Goal: Information Seeking & Learning: Understand process/instructions

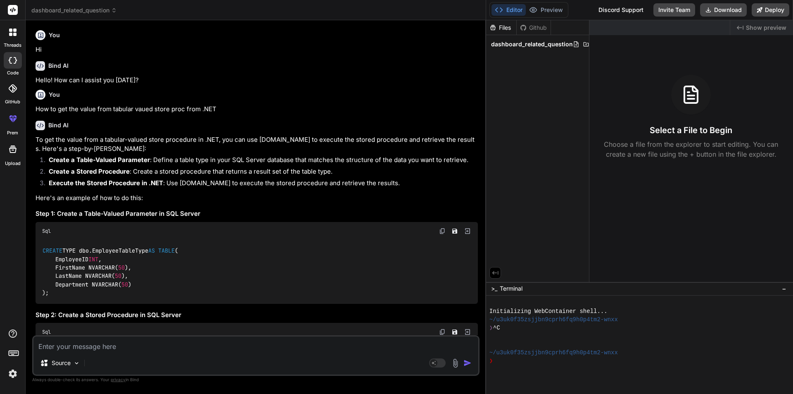
scroll to position [7734, 0]
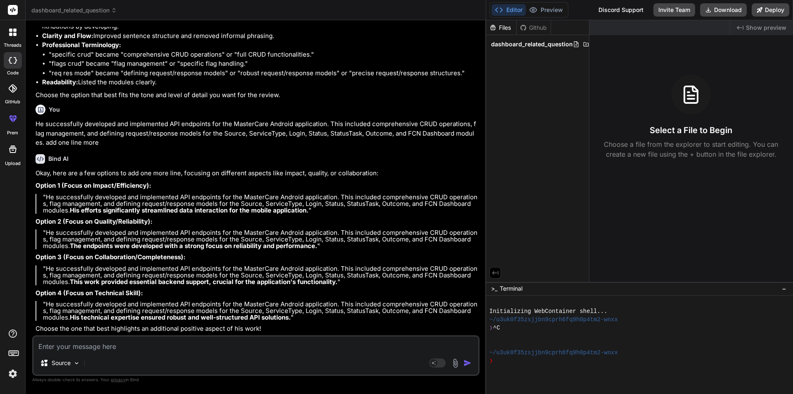
click at [97, 346] on textarea at bounding box center [255, 343] width 445 height 15
type textarea "H"
type textarea "x"
type textarea "Hi"
type textarea "x"
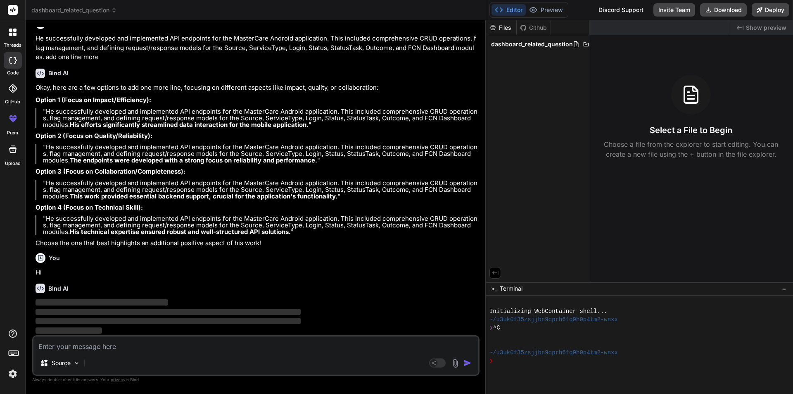
scroll to position [7820, 0]
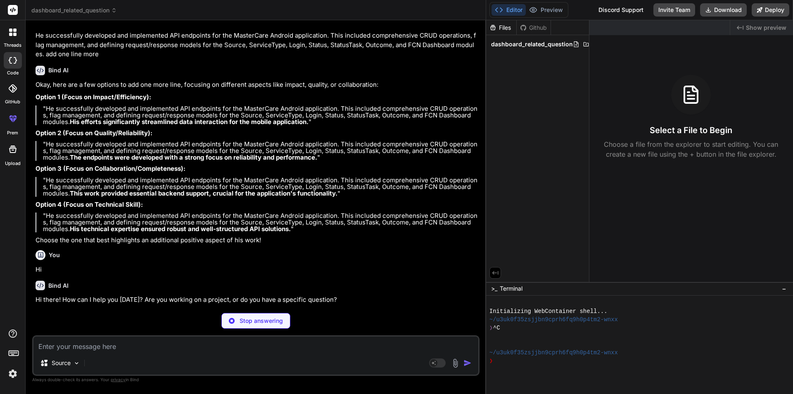
type textarea "x"
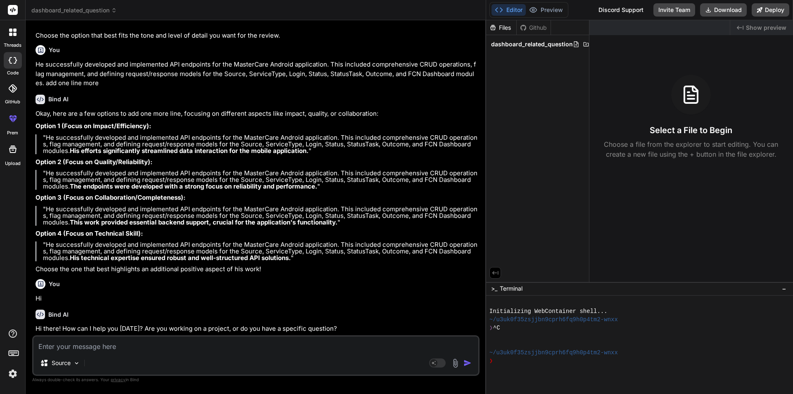
click at [131, 346] on textarea at bounding box center [255, 343] width 445 height 15
type textarea "I"
type textarea "x"
type textarea "I"
type textarea "x"
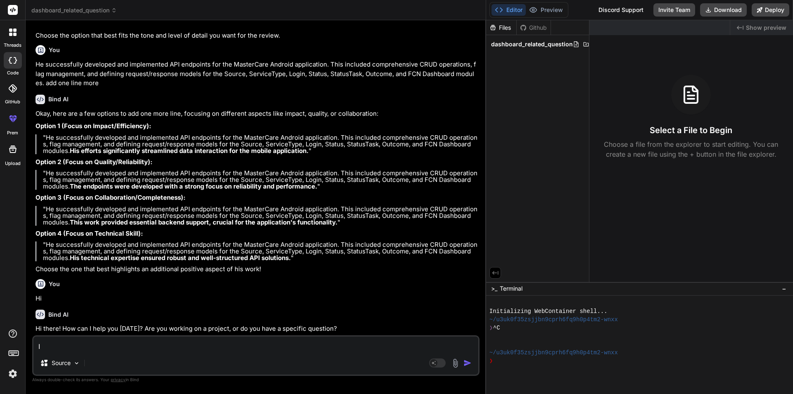
type textarea "I a"
type textarea "x"
type textarea "I am"
type textarea "x"
type textarea "I am"
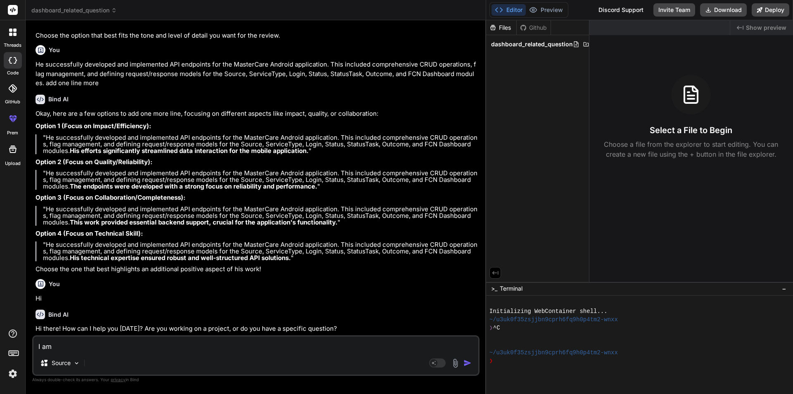
type textarea "x"
type textarea "I am g"
type textarea "x"
type textarea "I am ge"
type textarea "x"
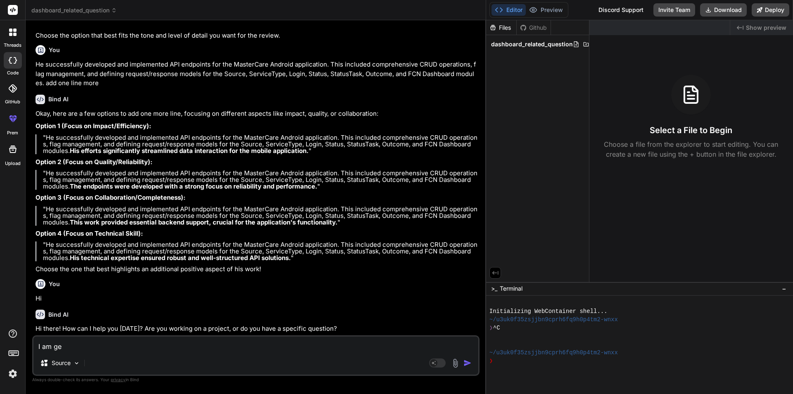
type textarea "I am get"
type textarea "x"
type textarea "I am gett"
type textarea "x"
type textarea "I am getti"
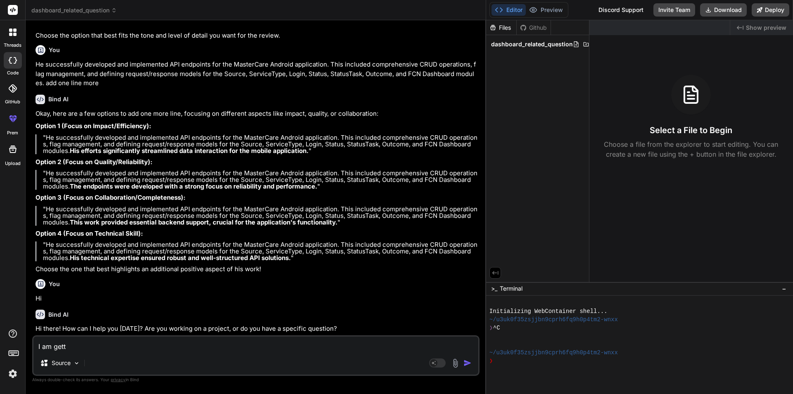
type textarea "x"
type textarea "I am gettin"
type textarea "x"
type textarea "I am getting"
type textarea "x"
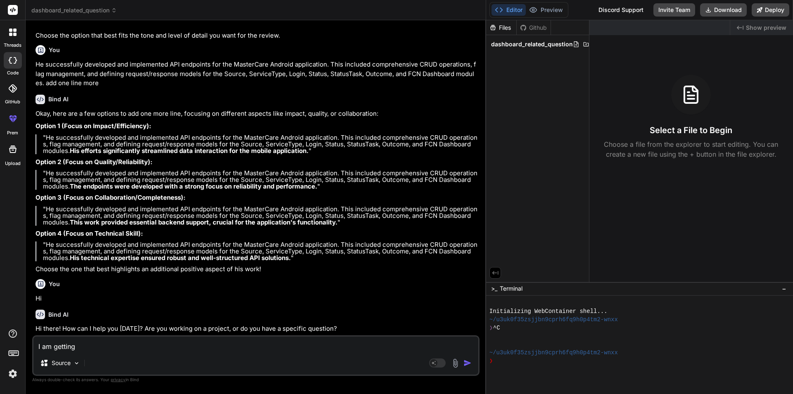
type textarea "I am getting"
type textarea "x"
type textarea "I am getting t"
type textarea "x"
type textarea "I am getting th"
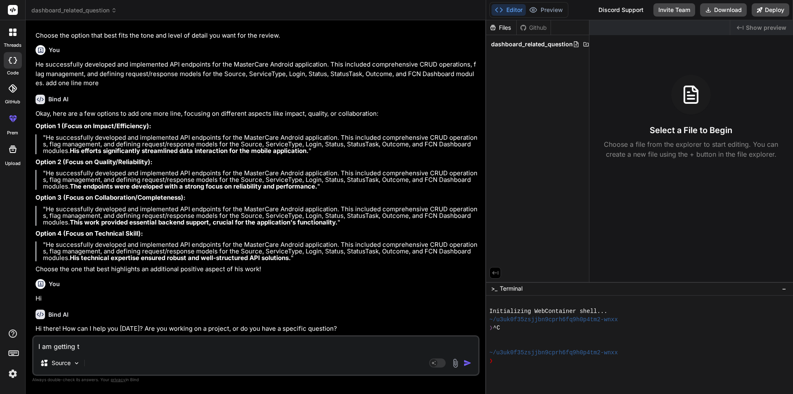
type textarea "x"
type textarea "I am getting the"
type textarea "x"
type textarea "I am getting the"
type textarea "x"
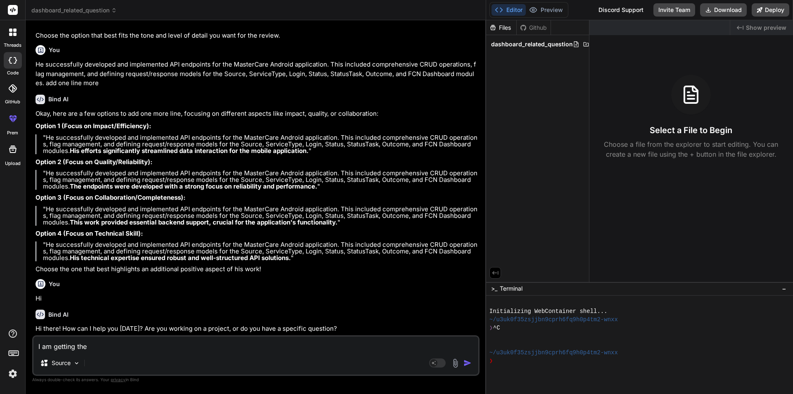
type textarea "I am getting"
type textarea "x"
type textarea "I am"
type textarea "x"
type textarea "I am l"
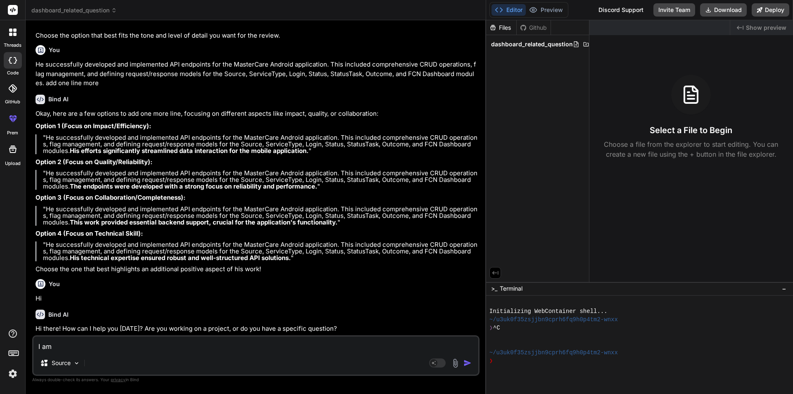
type textarea "x"
type textarea "I am lo"
type textarea "x"
type textarea "I am log"
type textarea "x"
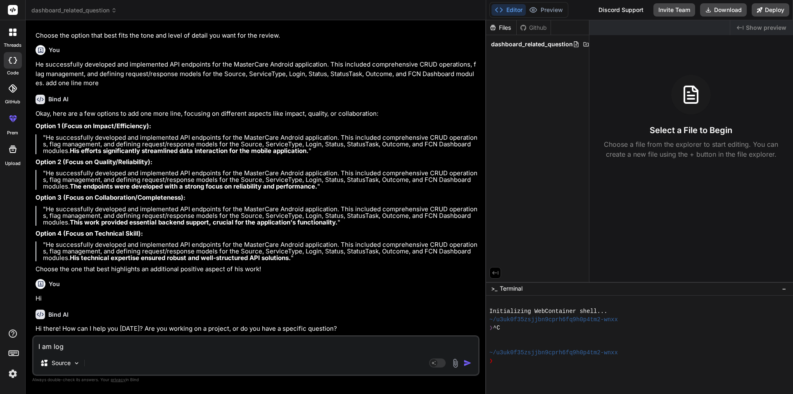
type textarea "I am logi"
type textarea "x"
type textarea "I am login"
type textarea "x"
type textarea "I am login"
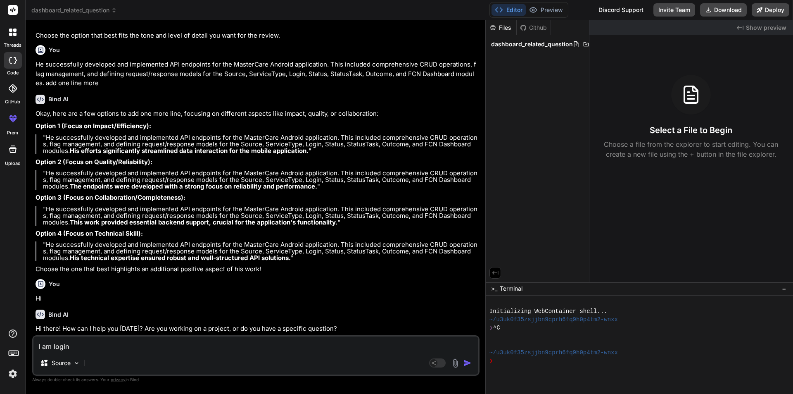
type textarea "x"
type textarea "I am login w"
type textarea "x"
type textarea "I am login wi"
type textarea "x"
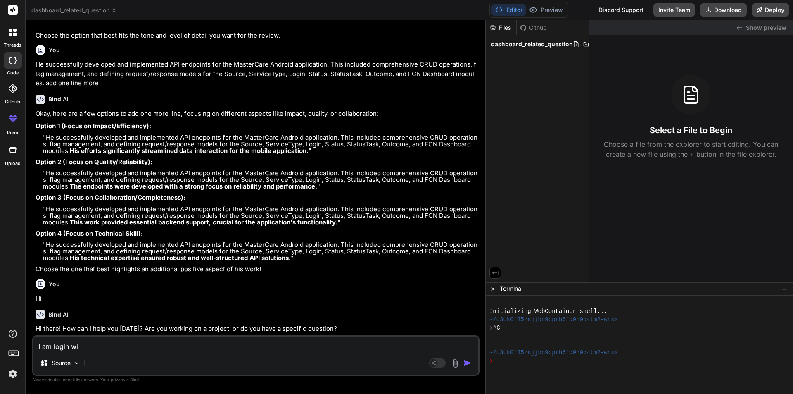
type textarea "I am login wit"
type textarea "x"
type textarea "I am login with"
type textarea "x"
type textarea "I am login with"
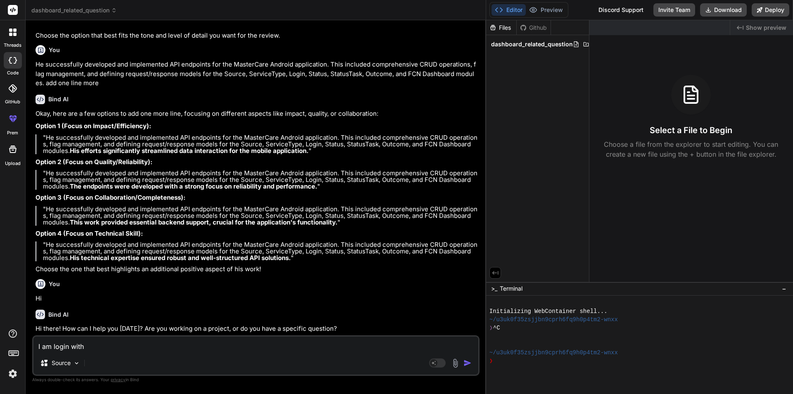
type textarea "x"
type textarea "I am login with t"
type textarea "x"
type textarea "I am login with th"
type textarea "x"
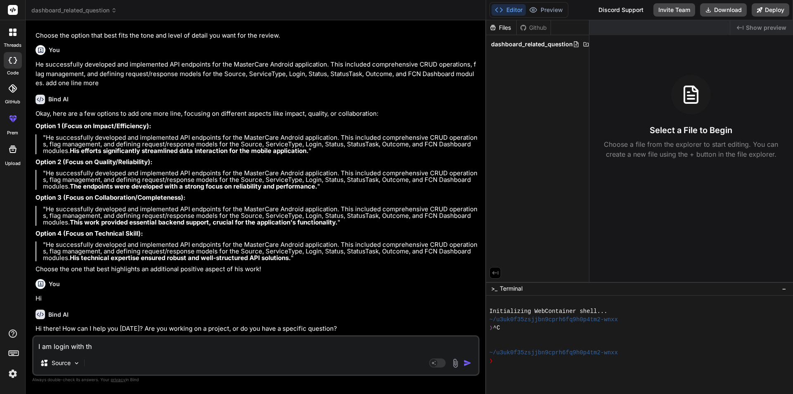
type textarea "I am login with the"
type textarea "x"
type textarea "I am login with the"
type textarea "x"
type textarea "I am login with the A"
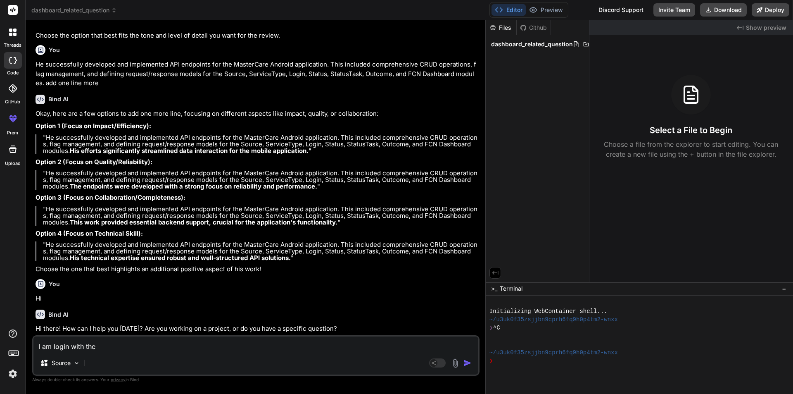
type textarea "x"
type textarea "I am login with the Az"
type textarea "x"
type textarea "I am login with the Azu"
type textarea "x"
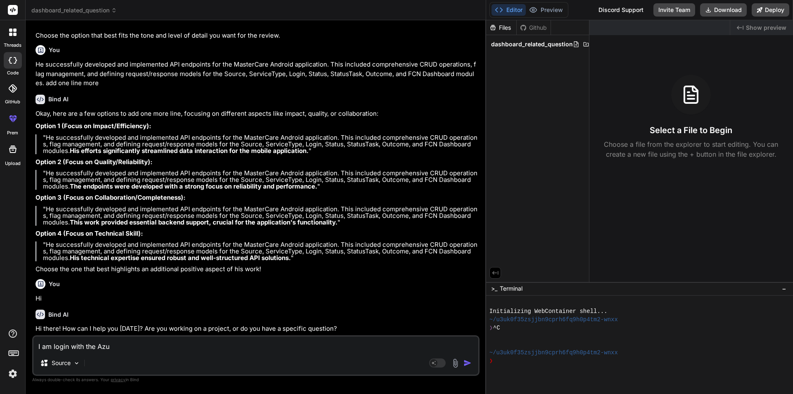
type textarea "I am login with the Azur"
type textarea "x"
type textarea "I am login with the Azure"
type textarea "x"
type textarea "I am login with the Azure"
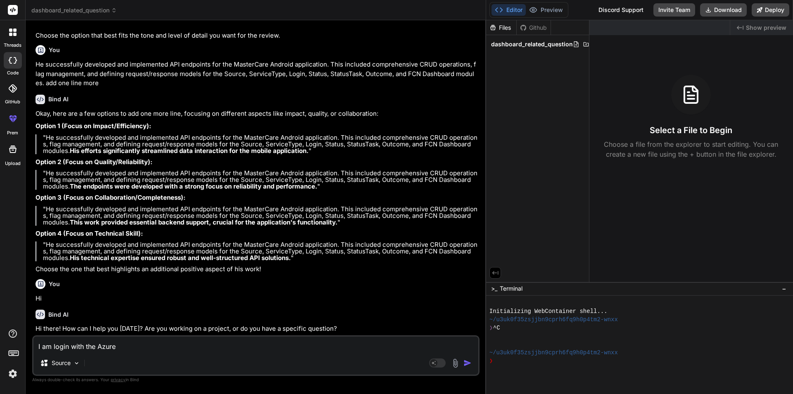
type textarea "x"
type textarea "I am login with the Azure A"
type textarea "x"
type textarea "I am login with the Azure AD"
type textarea "x"
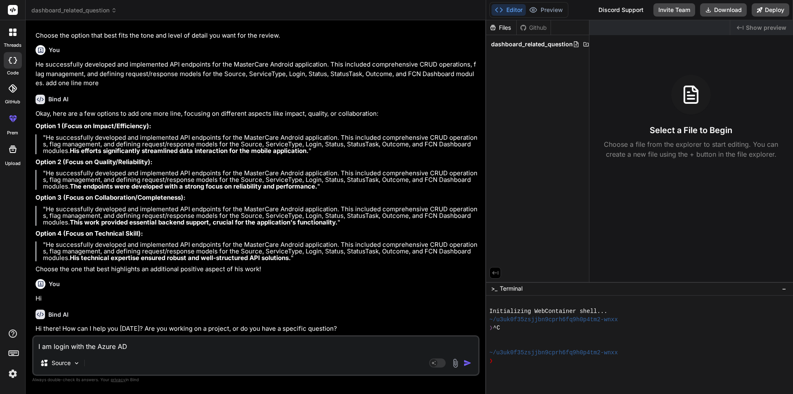
type textarea "I am login with the Azure AD."
type textarea "x"
type textarea "I am login with the Azure AD."
type textarea "x"
type textarea "I am login with the Azure AD. a"
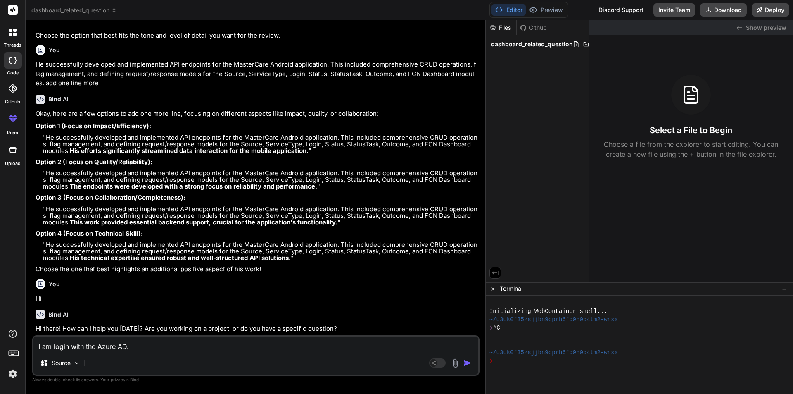
type textarea "x"
type textarea "I am login with the Azure AD. an"
type textarea "x"
type textarea "I am login with the Azure AD. and"
type textarea "x"
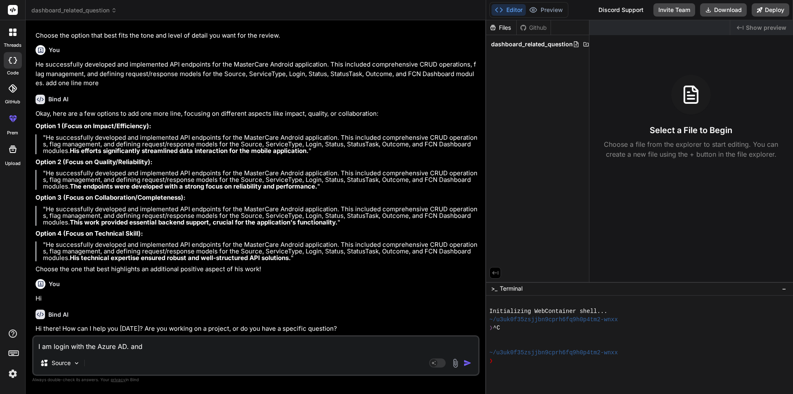
type textarea "I am login with the Azure AD. and"
type textarea "x"
type textarea "I am login with the Azure AD. and I"
type textarea "x"
type textarea "I am login with the Azure AD. and I"
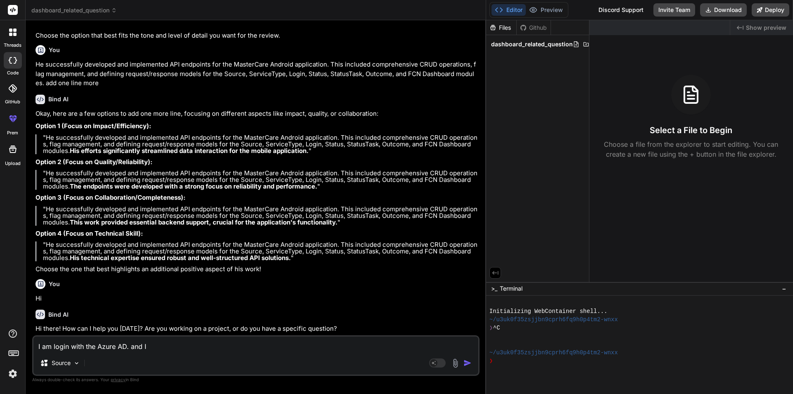
type textarea "x"
type textarea "I am login with the Azure AD. and I a"
type textarea "x"
type textarea "I am login with the Azure AD. and I am"
type textarea "x"
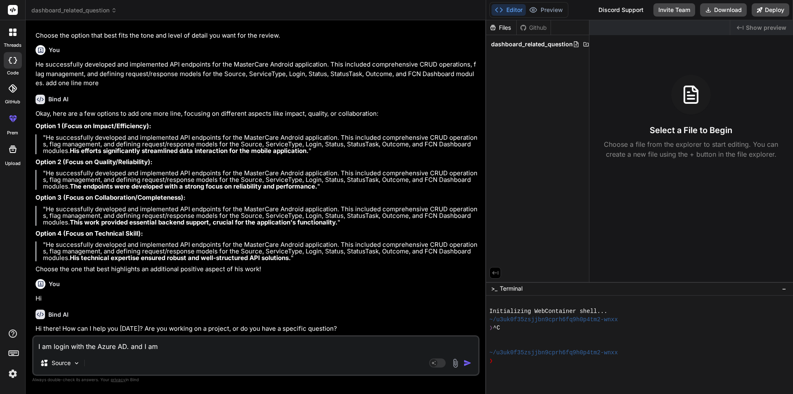
type textarea "I am login with the Azure AD. and I am"
type textarea "x"
type textarea "I am login with the Azure AD. and I am g"
type textarea "x"
type textarea "I am login with the Azure AD. and I am ge"
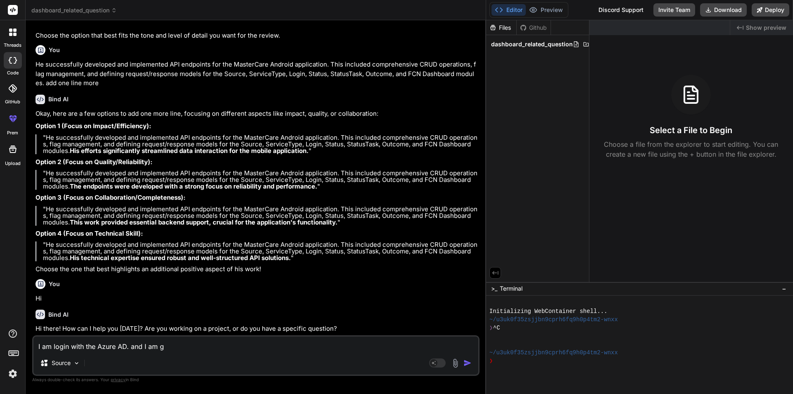
type textarea "x"
type textarea "I am login with the Azure AD. and I am get"
type textarea "x"
type textarea "I am login with the Azure AD. and I am gett"
type textarea "x"
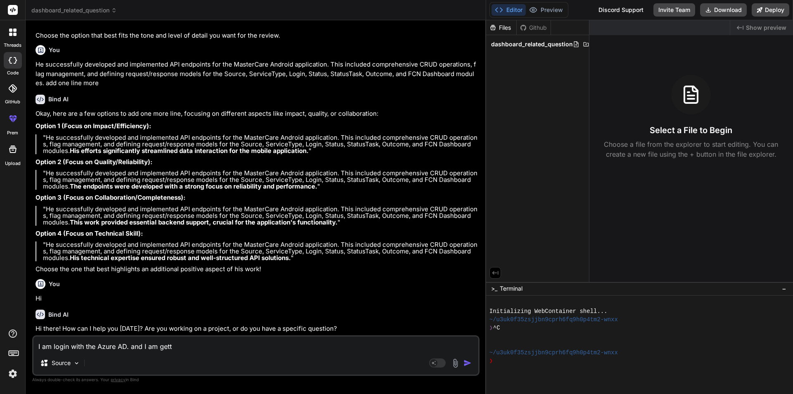
type textarea "I am login with the Azure AD. and I am getti"
type textarea "x"
type textarea "I am login with the Azure AD. and I am gettin"
type textarea "x"
type textarea "I am login with the Azure AD. and I am getting"
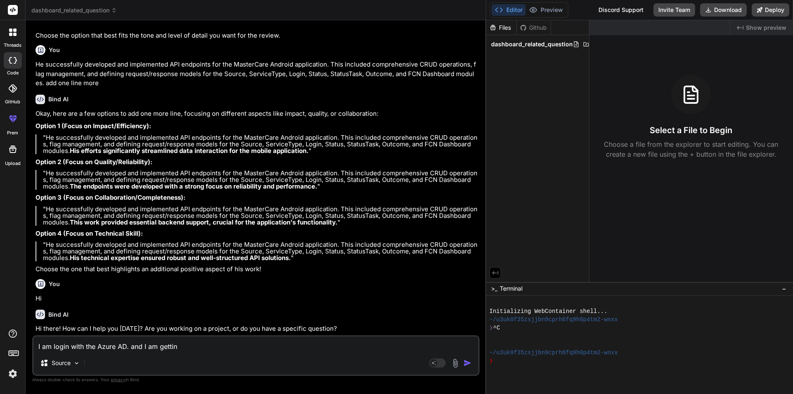
type textarea "x"
type textarea "I am login with the Azure AD. and I am getting"
type textarea "x"
type textarea "I am login with the Azure AD. and I am getting t"
type textarea "x"
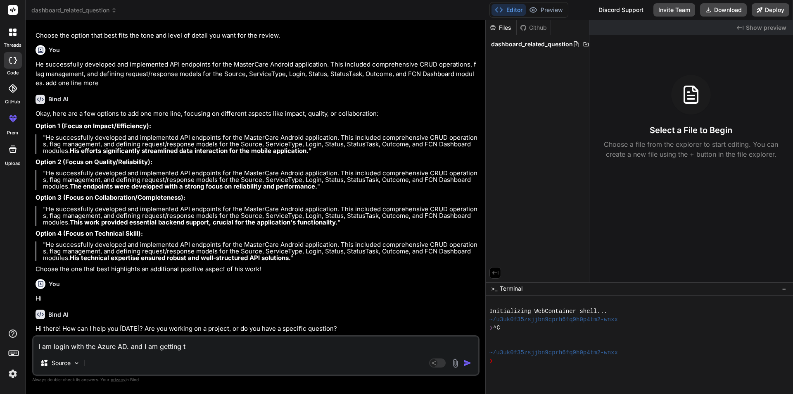
type textarea "I am login with the Azure AD. and I am getting th"
type textarea "x"
type textarea "I am login with the Azure AD. and I am getting the"
type textarea "x"
type textarea "I am login with the Azure AD. and I am getting the"
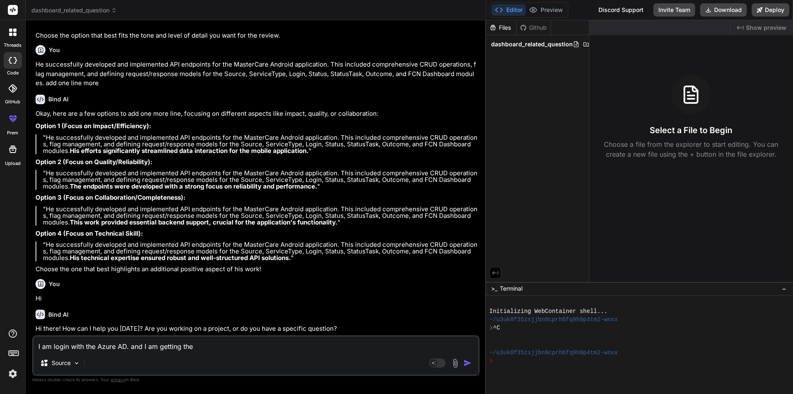
type textarea "x"
type textarea "I am login with the Azure AD. and I am getting the t"
type textarea "x"
type textarea "I am login with the Azure AD. and I am getting the to"
type textarea "x"
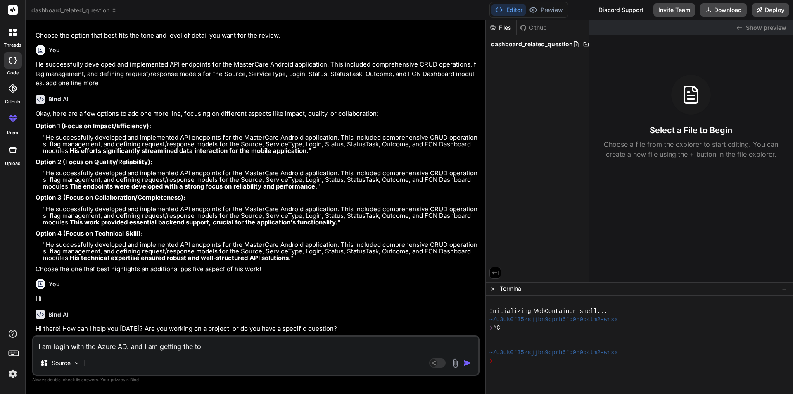
type textarea "I am login with the Azure AD. and I am getting the tok"
type textarea "x"
type textarea "I am login with the Azure AD. and I am getting the toke"
type textarea "x"
type textarea "I am login with the Azure AD. and I am getting the token"
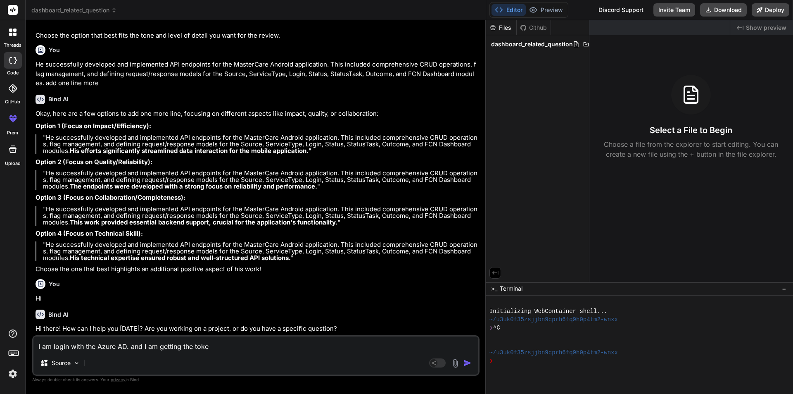
type textarea "x"
type textarea "I am login with the Azure AD. and I am getting the token"
type textarea "x"
type textarea "I am login with the Azure AD. and I am getting the token f"
type textarea "x"
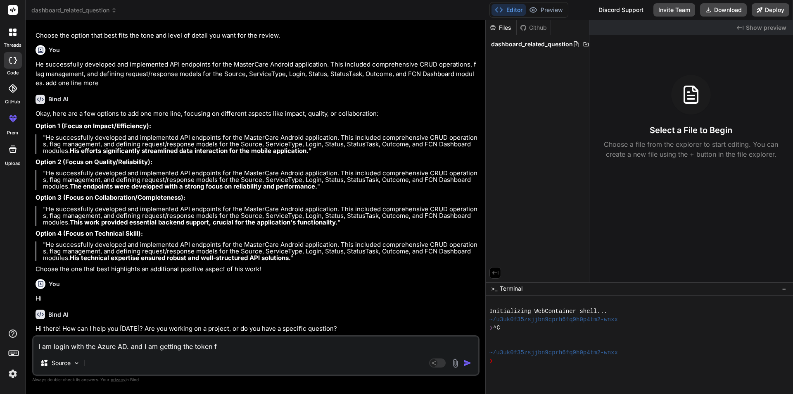
type textarea "I am login with the Azure AD. and I am getting the token fr"
type textarea "x"
type textarea "I am login with the Azure AD. and I am getting the token fro"
type textarea "x"
type textarea "I am login with the Azure AD. and I am getting the token from"
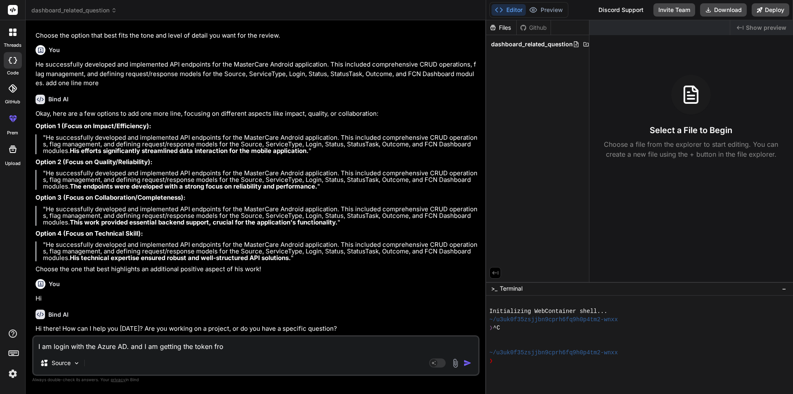
type textarea "x"
type textarea "I am login with the Azure AD. and I am getting the token from"
type textarea "x"
type textarea "I am login with the Azure AD. and I am getting the token from t"
type textarea "x"
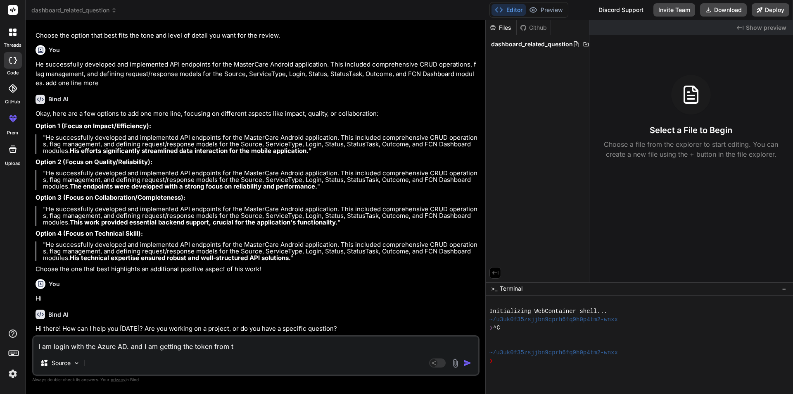
type textarea "I am login with the Azure AD. and I am getting the token from th"
type textarea "x"
type textarea "I am login with the Azure AD. and I am getting the token from the"
type textarea "x"
type textarea "I am login with the Azure AD. and I am getting the token from ther"
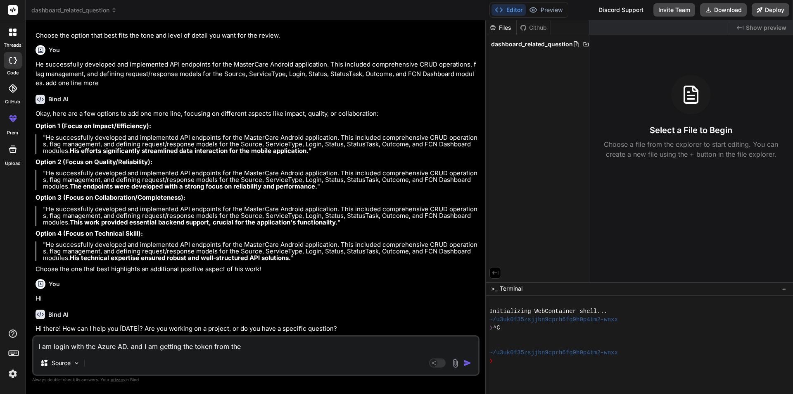
type textarea "x"
type textarea "I am login with the Azure AD. and I am getting the token from there"
type textarea "x"
type textarea "I am login with the Azure AD. and I am getting the token from there"
type textarea "x"
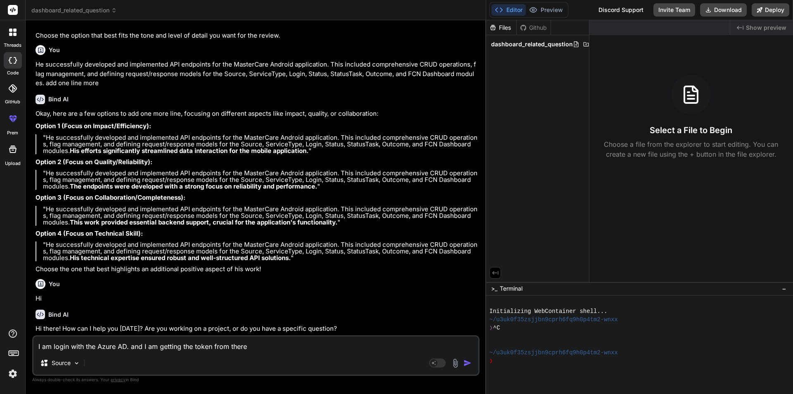
click at [275, 351] on textarea "I am login with the Azure AD. and I am getting the token from there" at bounding box center [255, 343] width 445 height 15
type textarea "I am login with the Azure AD. and I am getting the token from there t"
type textarea "x"
type textarea "I am login with the Azure AD. and I am getting the token from there th"
type textarea "x"
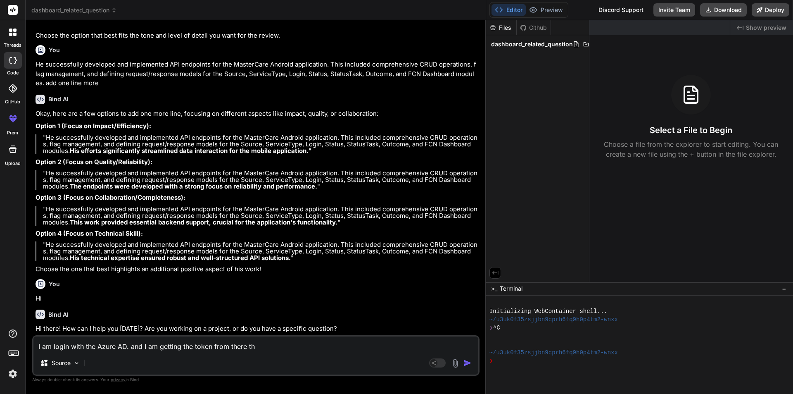
type textarea "I am login with the Azure AD. and I am getting the token from there the"
type textarea "x"
type textarea "I am login with the Azure AD. and I am getting the token from there then"
type textarea "x"
type textarea "I am login with the Azure AD. and I am getting the token from there then"
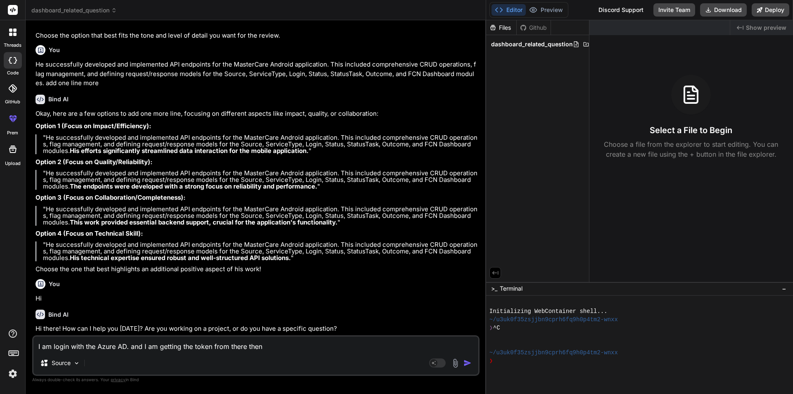
type textarea "x"
type textarea "I am login with the Azure AD. and I am getting the token from there then h"
type textarea "x"
type textarea "I am login with the Azure AD. and I am getting the token from there then ho"
type textarea "x"
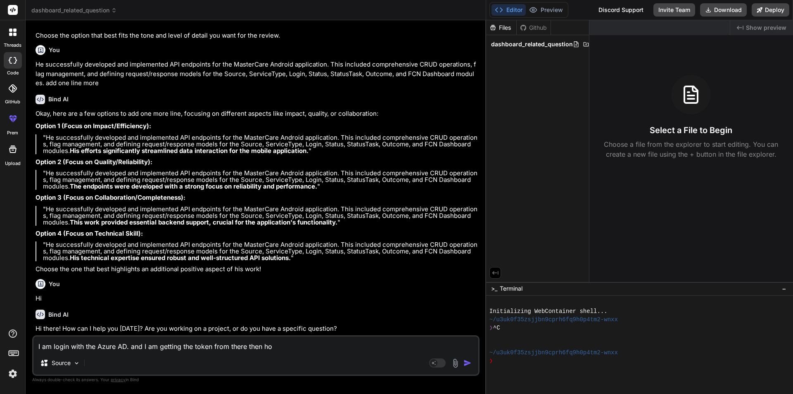
type textarea "I am login with the Azure AD. and I am getting the token from there then how"
type textarea "x"
type textarea "I am login with the Azure AD. and I am getting the token from there then how"
type textarea "x"
type textarea "I am login with the Azure AD. and I am getting the token from there then how c"
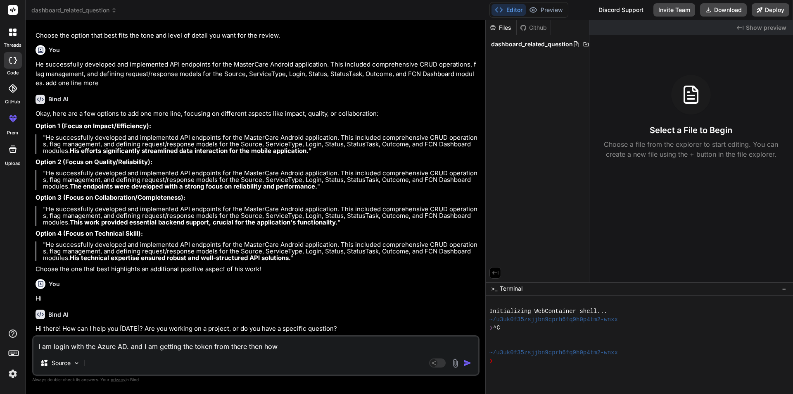
type textarea "x"
type textarea "I am login with the Azure AD. and I am getting the token from there then how ca"
type textarea "x"
type textarea "I am login with the Azure AD. and I am getting the token from there then how can"
type textarea "x"
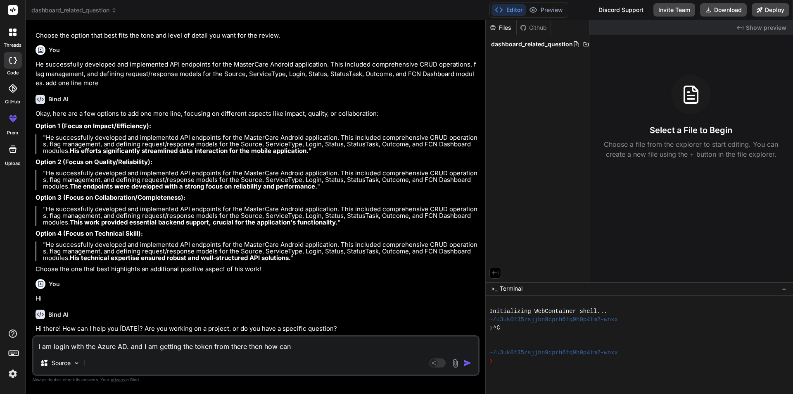
type textarea "I am login with the Azure AD. and I am getting the token from there then how can"
type textarea "x"
type textarea "I am login with the Azure AD. and I am getting the token from there then how ca…"
type textarea "x"
type textarea "I am login with the Azure AD. and I am getting the token from there then how ca…"
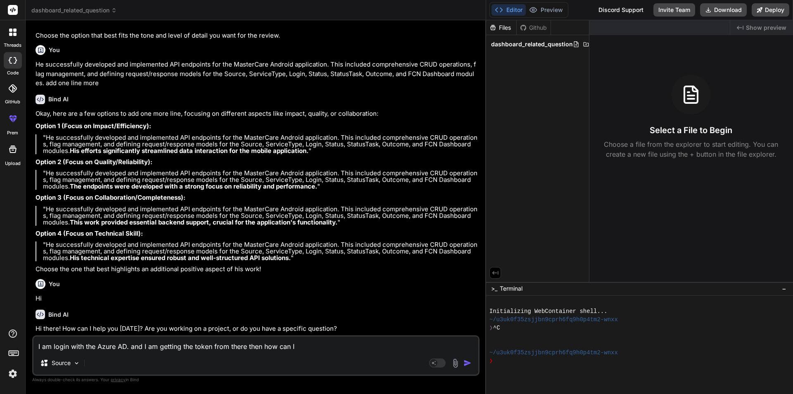
type textarea "x"
drag, startPoint x: 348, startPoint y: 347, endPoint x: 0, endPoint y: 344, distance: 347.7
click at [0, 344] on div "threads code GitHub prem Upload dashboard_related_question Created with Pixso. …" at bounding box center [396, 197] width 793 height 394
click at [98, 342] on textarea "I am login with the Azure AD. and I am getting the token from there then how ca…" at bounding box center [255, 343] width 445 height 15
click at [88, 346] on textarea "I am login with the Azure AD. and I am getting the token from there then how ca…" at bounding box center [255, 343] width 445 height 15
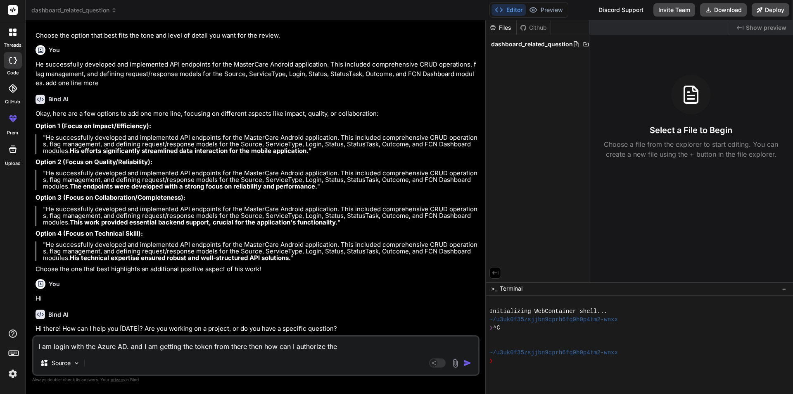
click at [88, 346] on textarea "I am login with the Azure AD. and I am getting the token from there then how ca…" at bounding box center [255, 343] width 445 height 15
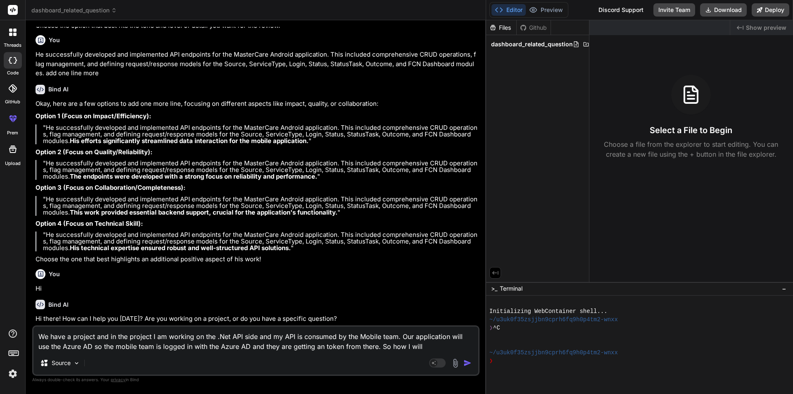
scroll to position [7814, 0]
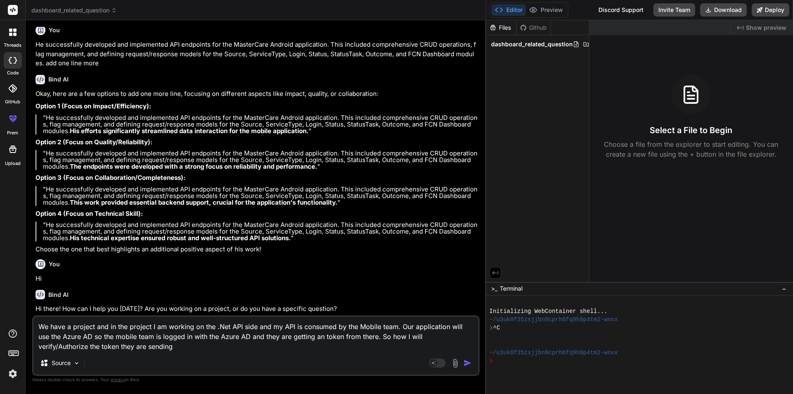
drag, startPoint x: 58, startPoint y: 347, endPoint x: 144, endPoint y: 349, distance: 85.5
click at [144, 349] on textarea "We have a project and in the project I am working on the .Net API side and my A…" at bounding box center [255, 333] width 445 height 35
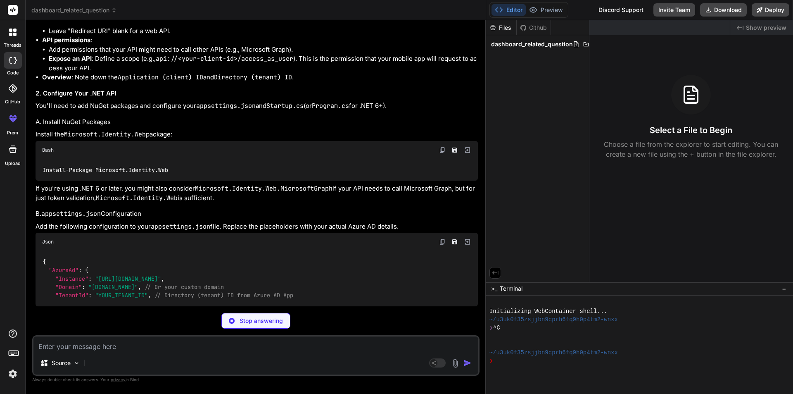
scroll to position [8022, 0]
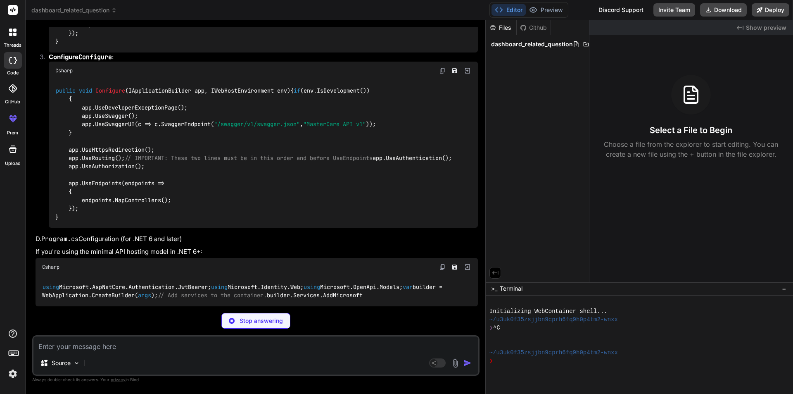
drag, startPoint x: 35, startPoint y: 175, endPoint x: 456, endPoint y: 178, distance: 421.6
click at [456, 178] on div "You Hi Bind AI Hello! How can I assist you [DATE]? You How to get the value fro…" at bounding box center [257, 166] width 446 height 279
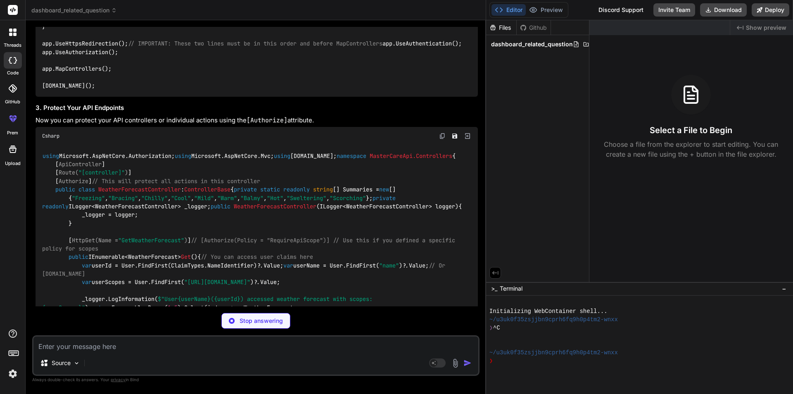
drag, startPoint x: 456, startPoint y: 178, endPoint x: 430, endPoint y: 187, distance: 27.7
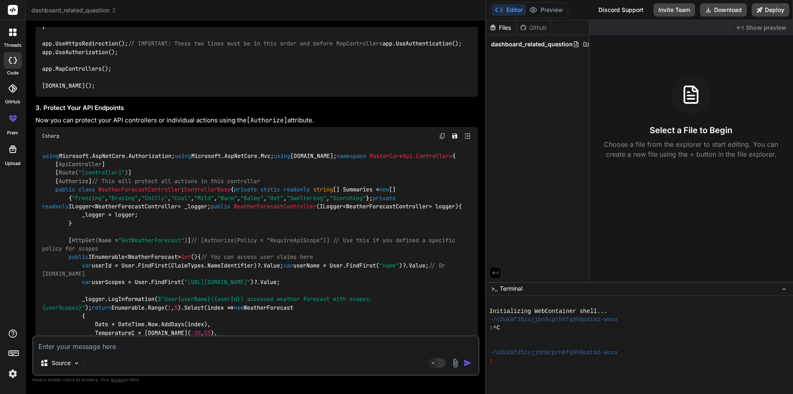
drag, startPoint x: 36, startPoint y: 200, endPoint x: 292, endPoint y: 201, distance: 256.0
drag, startPoint x: 37, startPoint y: 215, endPoint x: 152, endPoint y: 211, distance: 115.3
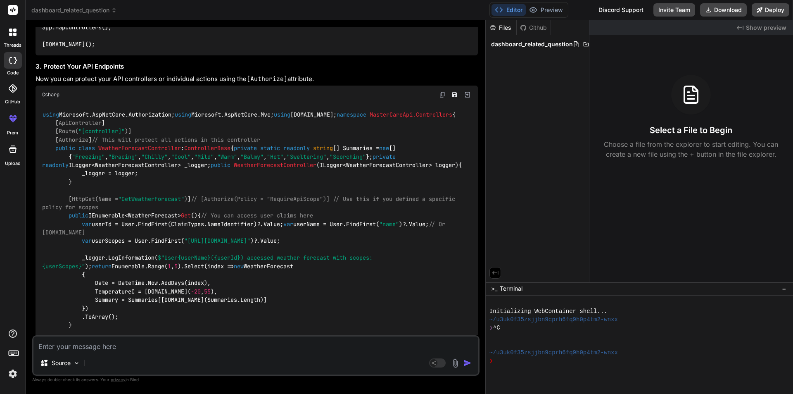
scroll to position [8105, 0]
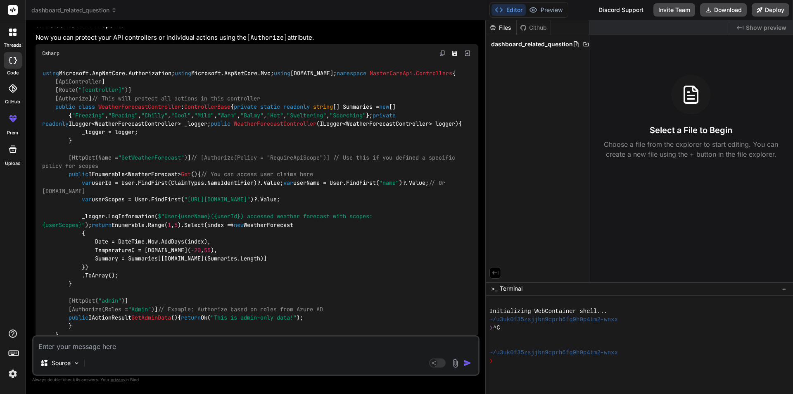
drag, startPoint x: 35, startPoint y: 145, endPoint x: 285, endPoint y: 145, distance: 250.3
click at [285, 145] on div "You Hi Bind AI Hello! How can I assist you [DATE]? You How to get the value fro…" at bounding box center [257, 181] width 446 height 308
drag, startPoint x: 36, startPoint y: 145, endPoint x: 69, endPoint y: 145, distance: 33.0
